Goal: Task Accomplishment & Management: Manage account settings

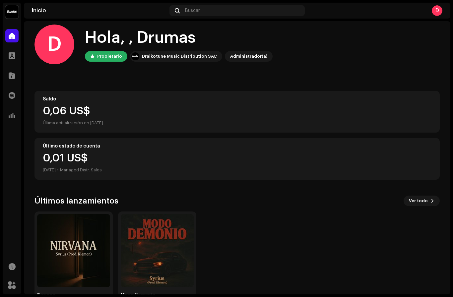
scroll to position [7, 0]
click at [82, 104] on div "Saldo 0,06 US$ Última actualización en 9 oct 2025" at bounding box center [236, 112] width 405 height 42
click at [95, 249] on img at bounding box center [73, 250] width 73 height 73
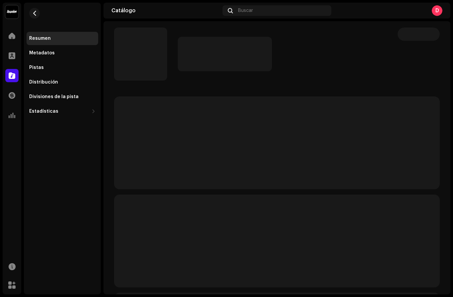
click at [81, 252] on div "Resumen Metadatos Pistas Distribución Divisiones de la pista Estadísticas Consu…" at bounding box center [62, 149] width 77 height 292
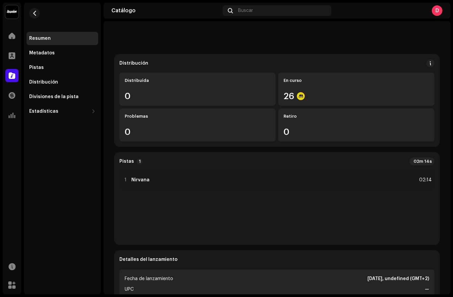
scroll to position [47, 0]
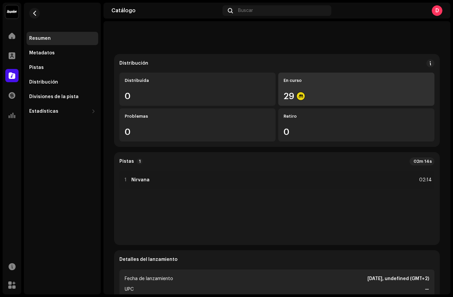
click at [317, 98] on div "29" at bounding box center [356, 96] width 146 height 9
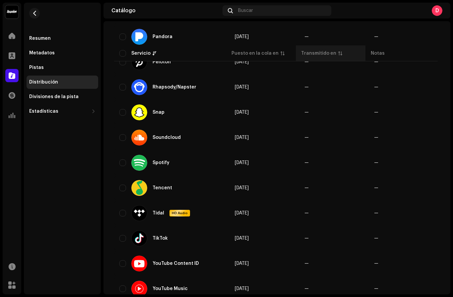
scroll to position [582, 0]
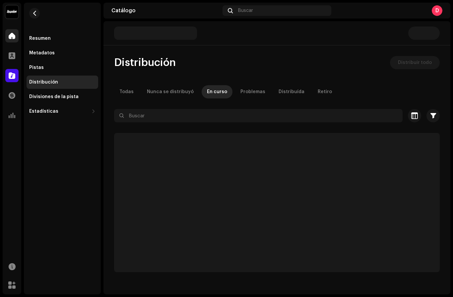
click at [13, 31] on div at bounding box center [11, 35] width 13 height 13
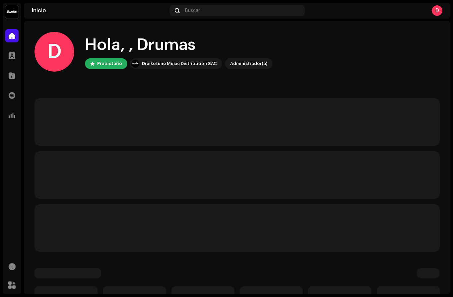
click at [13, 31] on div at bounding box center [11, 35] width 13 height 13
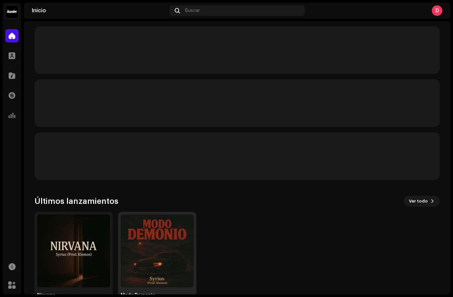
click at [141, 279] on img at bounding box center [157, 250] width 73 height 73
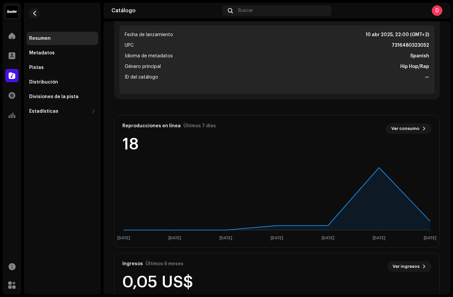
scroll to position [291, 0]
click at [378, 165] on rect at bounding box center [277, 201] width 320 height 83
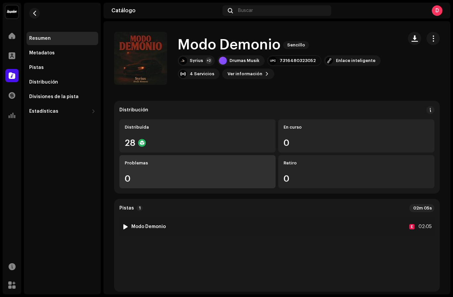
scroll to position [0, 0]
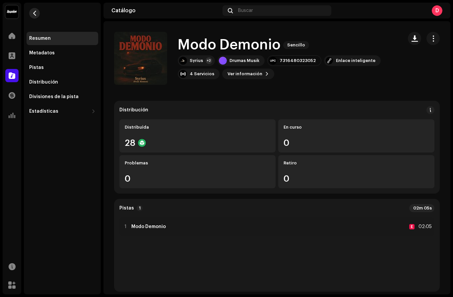
click at [39, 14] on button "button" at bounding box center [34, 13] width 11 height 11
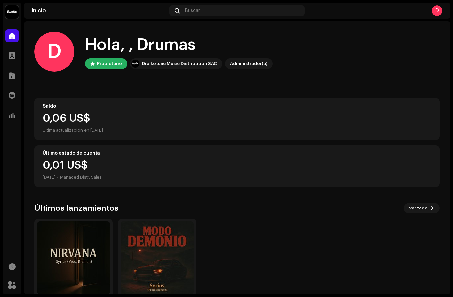
scroll to position [41, 0]
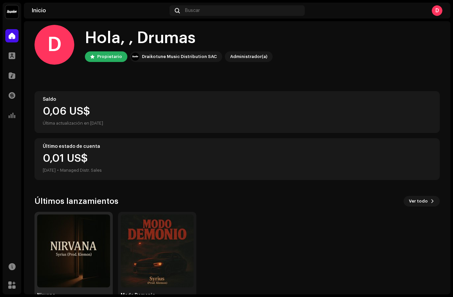
click at [45, 279] on img at bounding box center [73, 250] width 73 height 73
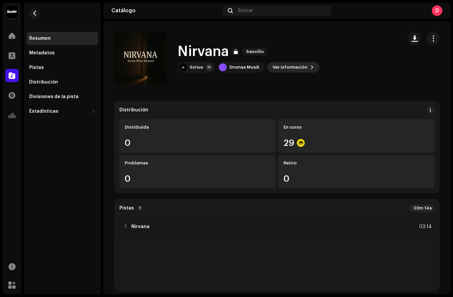
click at [289, 70] on span "Ver información" at bounding box center [289, 67] width 35 height 13
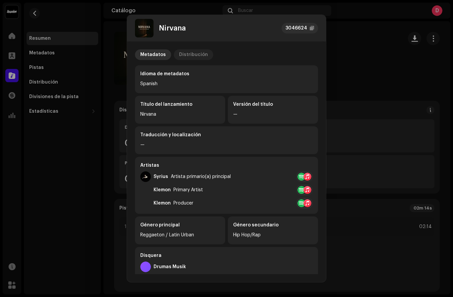
click at [184, 52] on div "Distribución" at bounding box center [193, 54] width 29 height 11
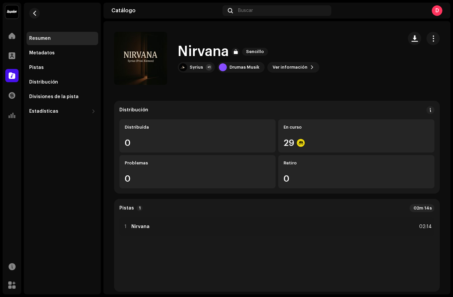
click at [376, 52] on div "Nirvana 3046624 Metadatos Distribución Fecha de lanzamiento [DATE], undefined (…" at bounding box center [226, 148] width 453 height 297
click at [433, 39] on span "button" at bounding box center [433, 38] width 6 height 5
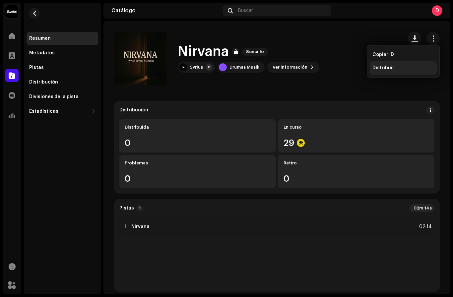
click at [379, 72] on div "Distribuir" at bounding box center [403, 67] width 67 height 13
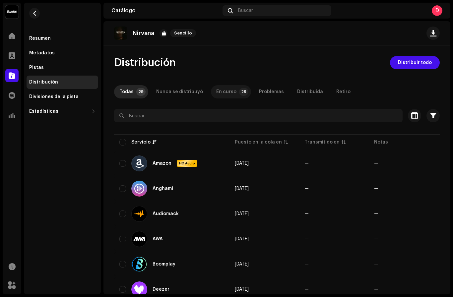
click at [233, 93] on p-tab "En curso 29" at bounding box center [231, 91] width 40 height 13
click at [231, 93] on p-tab "En curso 29" at bounding box center [231, 91] width 40 height 13
click at [12, 46] on div "Perfil" at bounding box center [12, 55] width 19 height 19
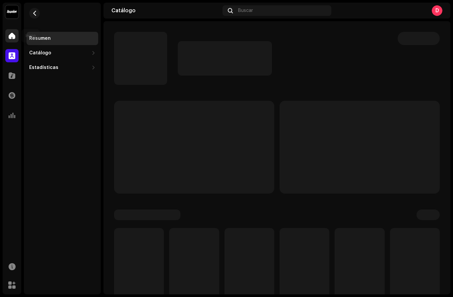
click at [12, 42] on div at bounding box center [11, 35] width 13 height 13
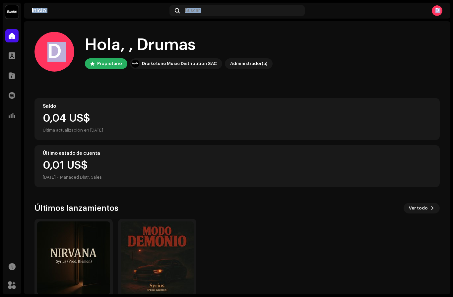
click at [12, 42] on div at bounding box center [11, 35] width 13 height 13
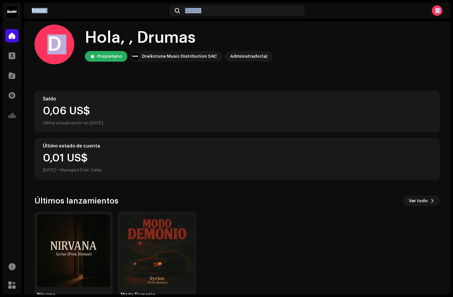
scroll to position [7, 0]
